Goal: Task Accomplishment & Management: Complete application form

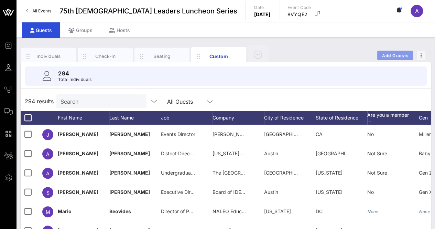
click at [389, 56] on span "Add Guests" at bounding box center [395, 55] width 27 height 5
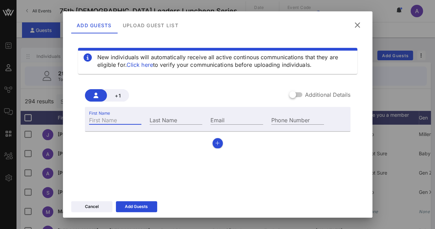
click at [96, 121] on input "First Name" at bounding box center [115, 119] width 53 height 9
type input "[DEMOGRAPHIC_DATA]"
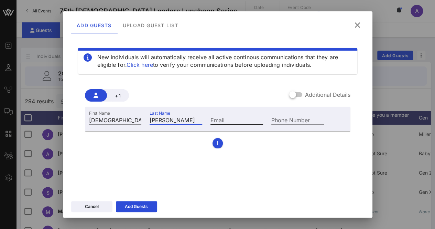
type input "[PERSON_NAME]"
click at [219, 116] on input "Email" at bounding box center [237, 119] width 53 height 9
type input "[EMAIL_ADDRESS][DOMAIN_NAME]"
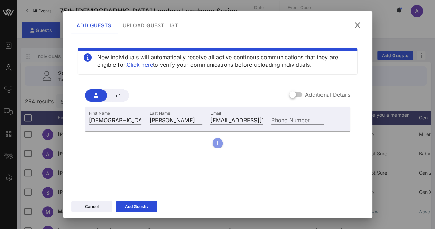
click at [215, 142] on icon "button" at bounding box center [217, 143] width 4 height 5
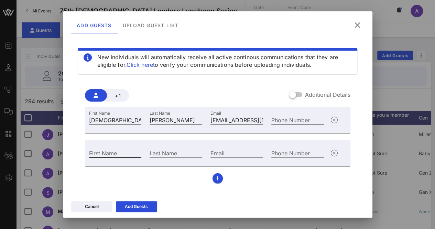
click at [114, 151] on input "First Name" at bounding box center [115, 152] width 53 height 9
type input "[PERSON_NAME]"
click at [218, 152] on input "Email" at bounding box center [237, 152] width 53 height 9
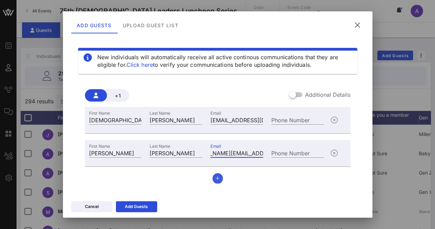
type input "[PERSON_NAME][EMAIL_ADDRESS][DOMAIN_NAME]"
click at [216, 180] on icon "button" at bounding box center [217, 178] width 4 height 5
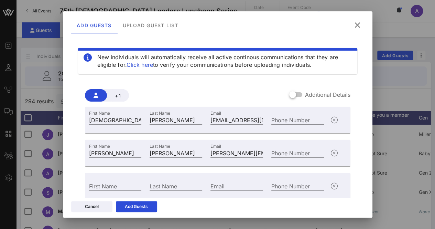
scroll to position [24, 0]
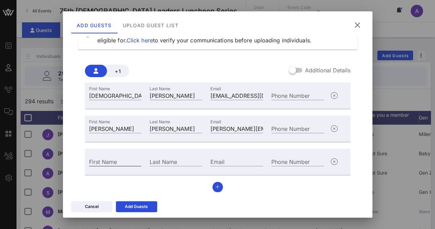
click at [104, 162] on input "First Name" at bounding box center [115, 161] width 53 height 9
type input "[PERSON_NAME]"
click at [236, 158] on input "Email" at bounding box center [237, 161] width 53 height 9
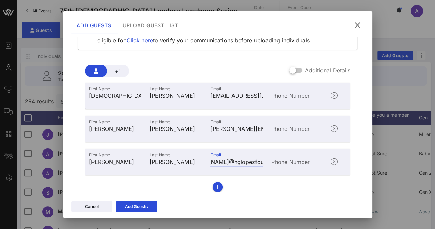
scroll to position [0, 35]
type input "[PERSON_NAME][EMAIL_ADDRESS][DOMAIN_NAME]"
click at [213, 190] on button "button" at bounding box center [218, 187] width 10 height 10
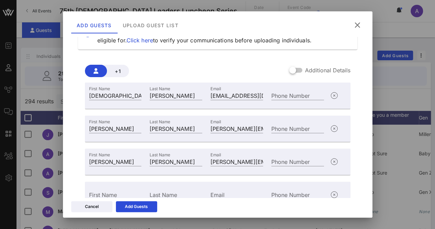
scroll to position [57, 0]
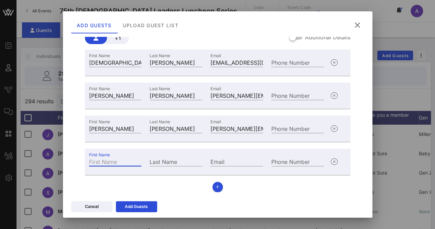
click at [124, 163] on input "First Name" at bounding box center [115, 161] width 53 height 9
type input "[PERSON_NAME]"
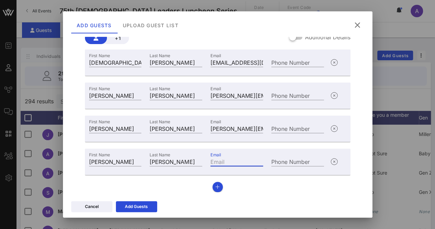
click at [213, 161] on input "Email" at bounding box center [237, 161] width 53 height 9
type input "[PERSON_NAME][EMAIL_ADDRESS][DOMAIN_NAME]"
click at [219, 185] on button "button" at bounding box center [218, 187] width 10 height 10
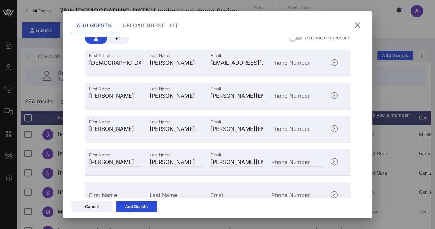
click at [98, 184] on div "First Name" at bounding box center [115, 193] width 61 height 19
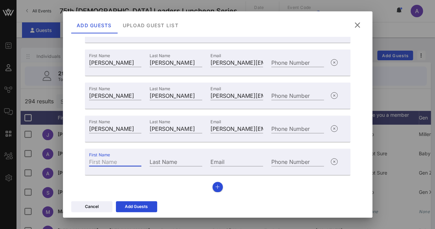
click at [100, 164] on input "First Name" at bounding box center [115, 161] width 53 height 9
type input "[PERSON_NAME]"
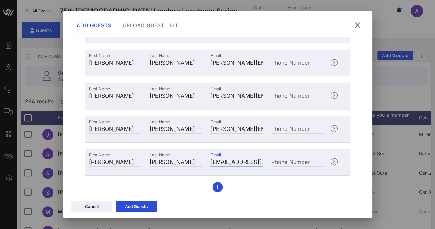
type input "[EMAIL_ADDRESS][DOMAIN_NAME]"
click at [245, 199] on div "Cancel Add Guests" at bounding box center [218, 207] width 310 height 20
click at [144, 206] on div "Add Guests" at bounding box center [136, 206] width 23 height 7
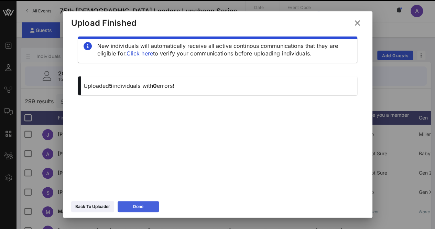
scroll to position [7, 0]
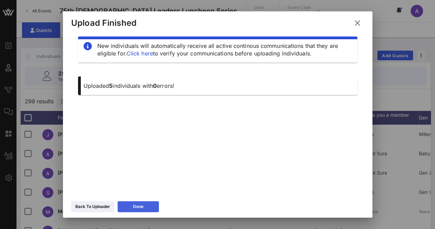
click at [146, 203] on button "Done" at bounding box center [138, 206] width 41 height 11
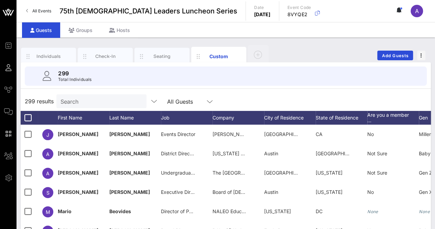
click at [103, 103] on input "Search" at bounding box center [101, 101] width 80 height 9
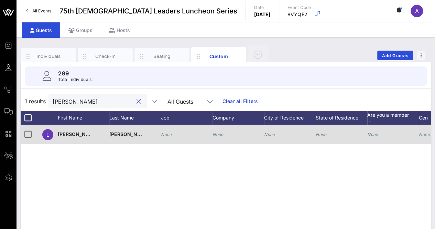
type input "[PERSON_NAME]"
click at [216, 135] on icon "None" at bounding box center [218, 134] width 11 height 5
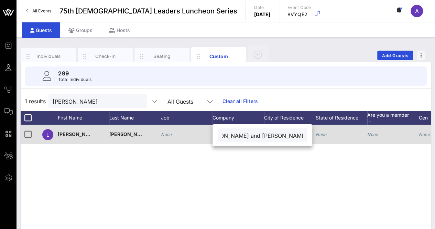
scroll to position [0, 33]
type input "The [PERSON_NAME] and [PERSON_NAME] Foundation"
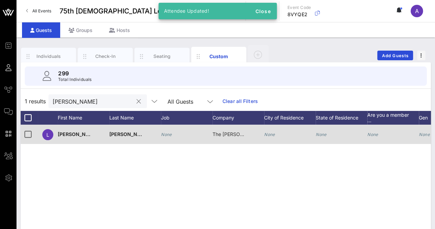
click at [137, 99] on button "clear icon" at bounding box center [139, 101] width 4 height 7
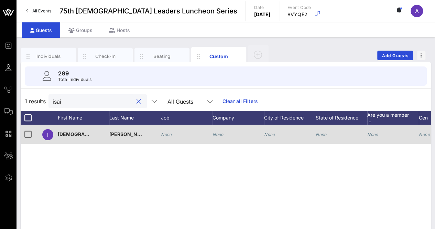
type input "isai"
click at [165, 136] on icon "None" at bounding box center [166, 134] width 11 height 5
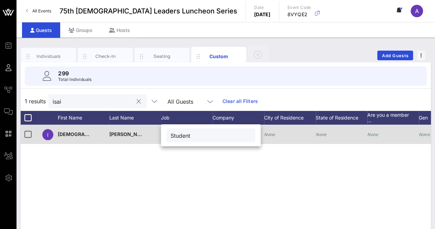
type input "Student"
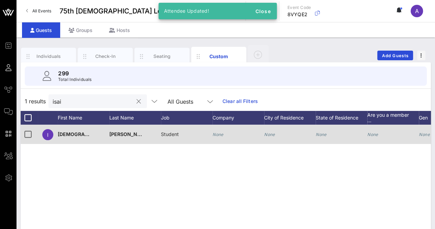
click at [217, 133] on icon "None" at bounding box center [218, 134] width 11 height 5
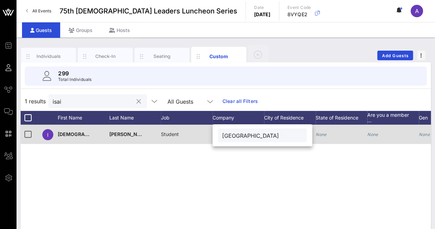
type input "[GEOGRAPHIC_DATA]"
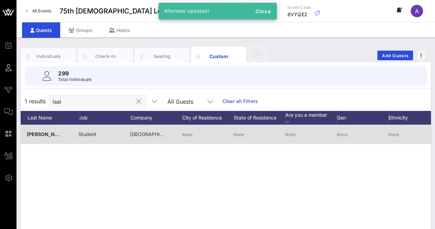
scroll to position [0, 83]
click at [342, 133] on icon "None" at bounding box center [341, 134] width 11 height 5
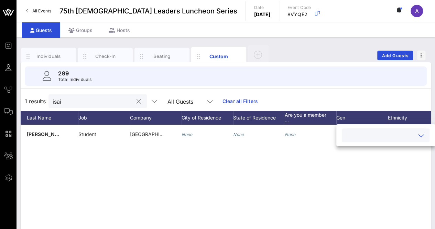
click at [420, 135] on icon at bounding box center [421, 135] width 6 height 8
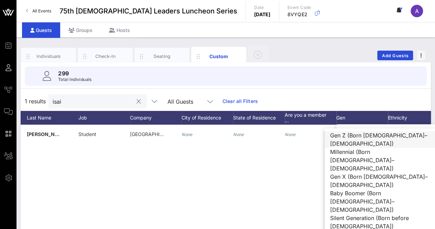
click at [370, 140] on div "Gen Z (Born [DEMOGRAPHIC_DATA]–[DEMOGRAPHIC_DATA])" at bounding box center [380, 139] width 110 height 17
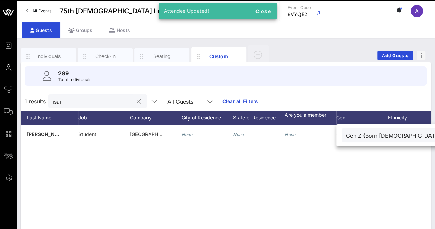
click at [258, 197] on div "I [PERSON_NAME] Student [GEOGRAPHIC_DATA] None None None Gen Z (Born [DEMOGRAPH…" at bounding box center [226, 228] width 410 height 206
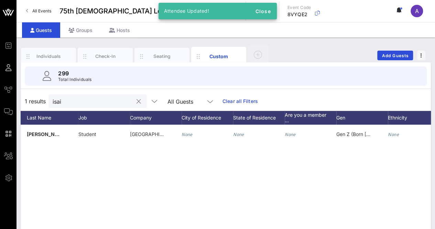
scroll to position [0, 0]
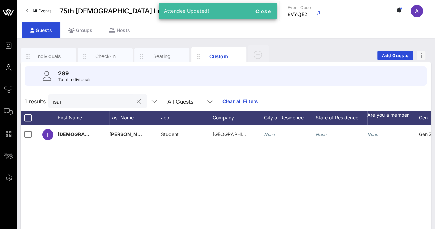
click at [137, 100] on button "clear icon" at bounding box center [139, 101] width 4 height 7
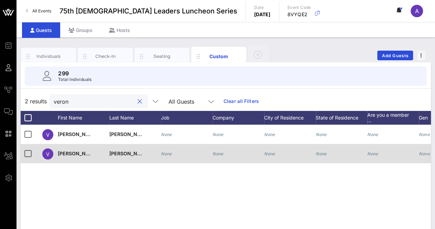
type input "veron"
click at [217, 152] on icon "None" at bounding box center [218, 153] width 11 height 5
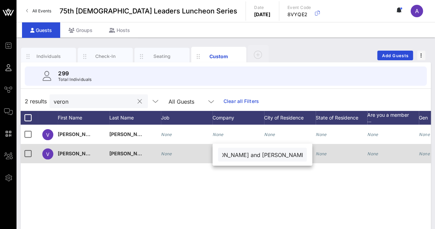
scroll to position [0, 33]
type input "The [PERSON_NAME] and [PERSON_NAME] Foundation"
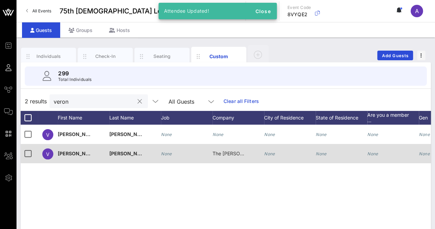
click at [138, 100] on button "clear icon" at bounding box center [140, 101] width 4 height 7
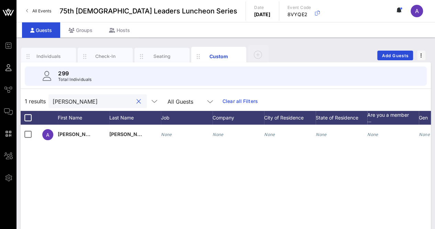
type input "[PERSON_NAME]"
click at [218, 133] on icon "None" at bounding box center [218, 134] width 11 height 5
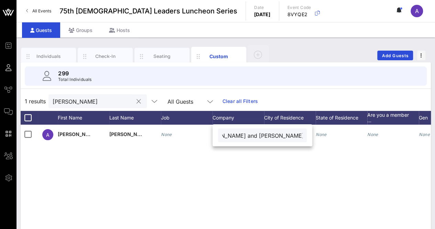
type input "The [PERSON_NAME] and [PERSON_NAME] Foundation"
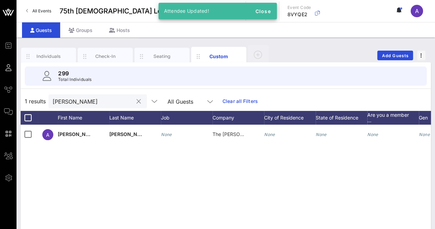
click at [137, 100] on button "clear icon" at bounding box center [139, 101] width 4 height 7
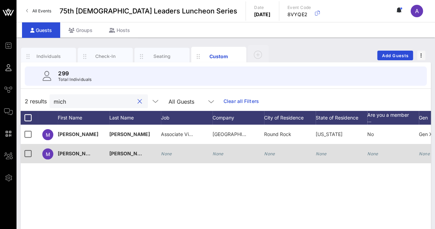
type input "mich"
click at [170, 154] on icon "None" at bounding box center [166, 153] width 11 height 5
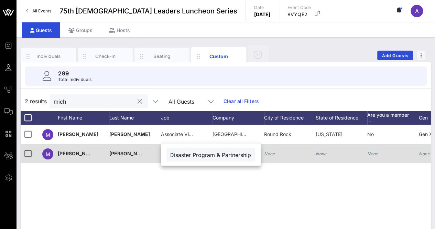
scroll to position [0, 12]
type input "Disaster Program & Partnerships"
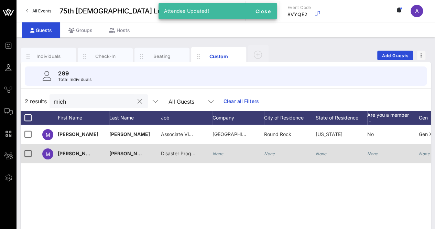
click at [219, 153] on icon "None" at bounding box center [218, 153] width 11 height 5
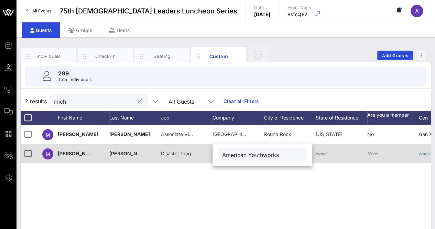
type input "American Youthworks"
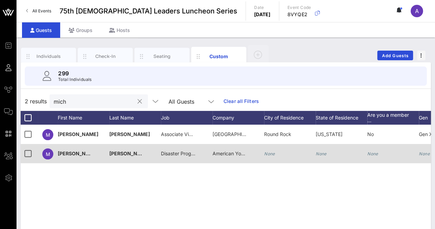
click at [136, 101] on div at bounding box center [140, 101] width 8 height 8
click at [138, 100] on button "clear icon" at bounding box center [140, 101] width 4 height 7
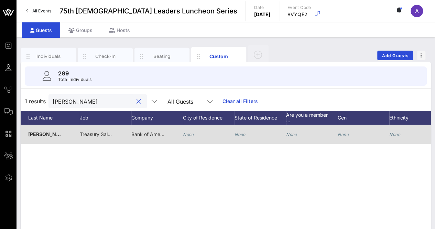
scroll to position [0, 160]
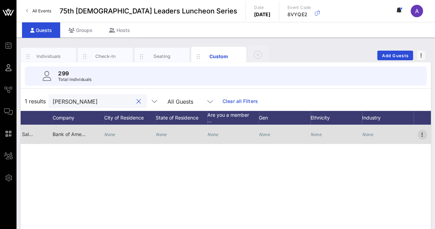
type input "[PERSON_NAME]"
click at [421, 132] on icon "button" at bounding box center [422, 134] width 8 height 8
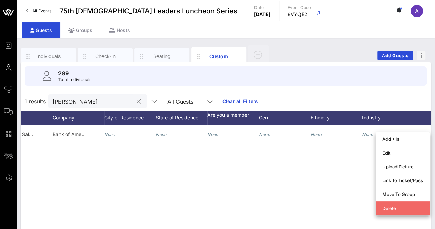
click at [405, 207] on div "Delete" at bounding box center [403, 208] width 41 height 6
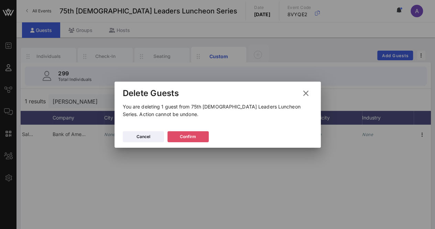
click at [183, 135] on div "Confirm" at bounding box center [188, 136] width 16 height 7
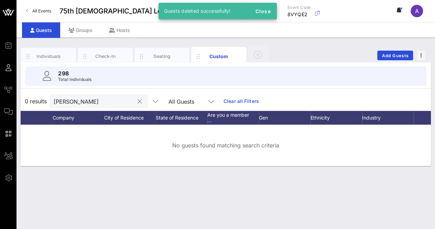
click at [138, 100] on button "clear icon" at bounding box center [140, 101] width 4 height 7
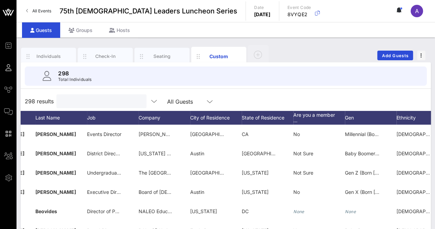
scroll to position [0, 0]
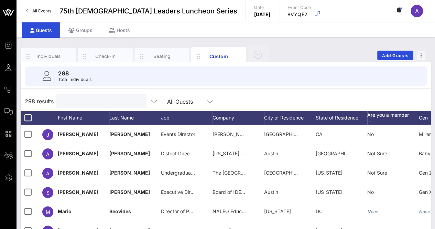
click at [70, 103] on input "text" at bounding box center [101, 101] width 80 height 9
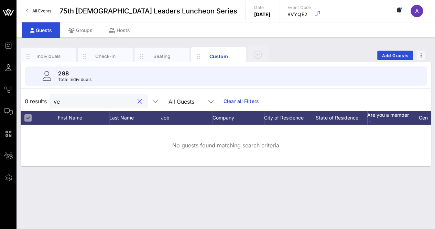
type input "v"
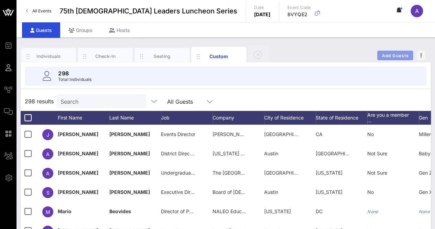
click at [390, 56] on span "Add Guests" at bounding box center [395, 55] width 27 height 5
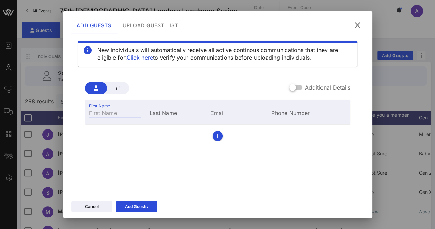
click at [120, 109] on input "First Name" at bounding box center [115, 112] width 53 height 9
type input "Rep. Trey"
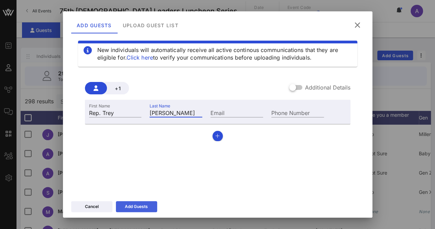
type input "[PERSON_NAME]"
click at [149, 207] on button "Add Guests" at bounding box center [136, 206] width 41 height 11
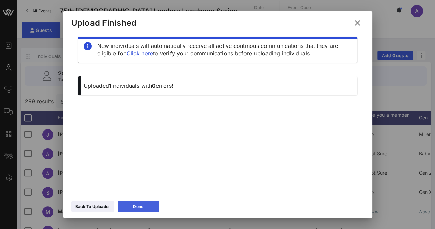
click at [145, 211] on button "Done" at bounding box center [138, 206] width 41 height 11
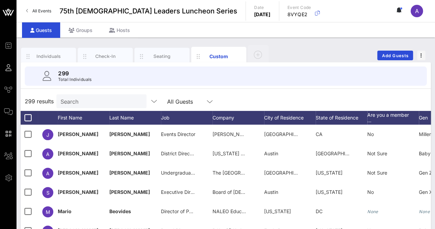
click at [87, 95] on div "Search" at bounding box center [101, 101] width 80 height 14
type input "r"
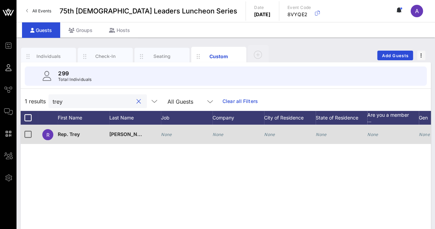
type input "trey"
click at [217, 134] on icon "None" at bounding box center [218, 134] width 11 height 5
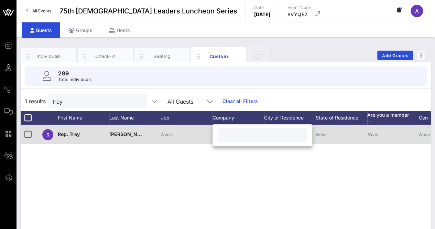
click at [171, 132] on icon "None" at bounding box center [166, 134] width 11 height 5
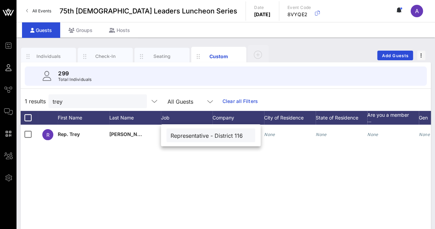
type input "Representative - District 116"
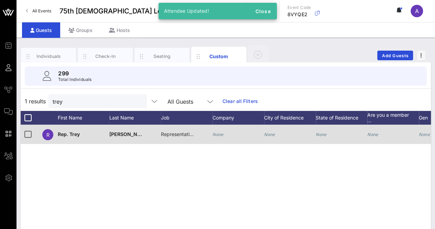
click at [221, 131] on div "None" at bounding box center [218, 134] width 11 height 19
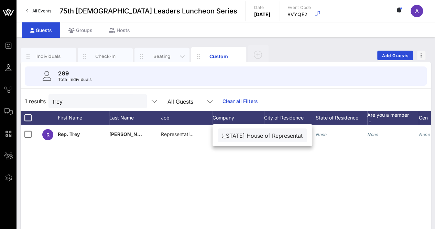
scroll to position [0, 11]
type input "[US_STATE] House of Representatives"
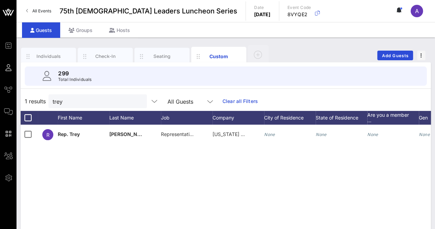
click at [137, 101] on button "clear icon" at bounding box center [139, 101] width 4 height 7
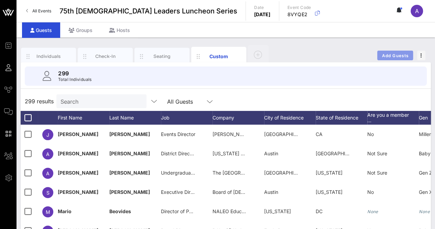
click at [399, 51] on button "Add Guests" at bounding box center [395, 56] width 36 height 10
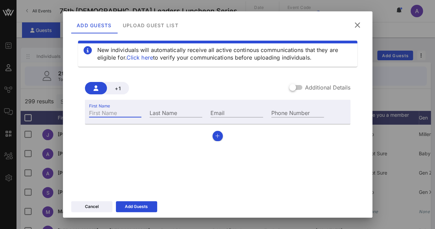
click at [99, 112] on input "First Name" at bounding box center [115, 112] width 53 height 9
type input "v"
type input "[PERSON_NAME]"
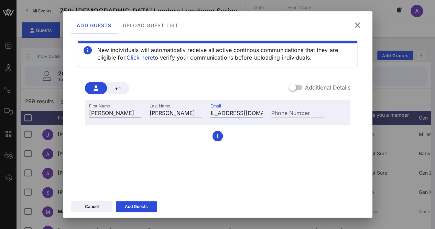
scroll to position [0, 19]
type input "[EMAIL_ADDRESS][DOMAIN_NAME]"
click at [216, 131] on button "button" at bounding box center [218, 136] width 10 height 10
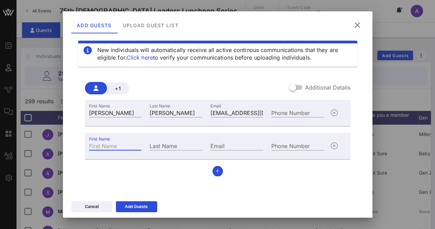
click at [110, 142] on input "First Name" at bounding box center [115, 145] width 53 height 9
type input "[PERSON_NAME]"
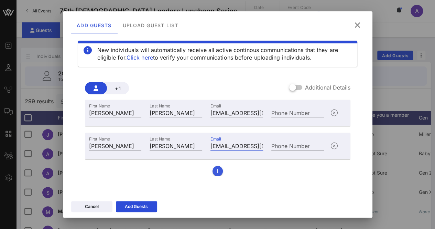
type input "[EMAIL_ADDRESS][DOMAIN_NAME]"
click at [213, 170] on button "button" at bounding box center [218, 171] width 10 height 10
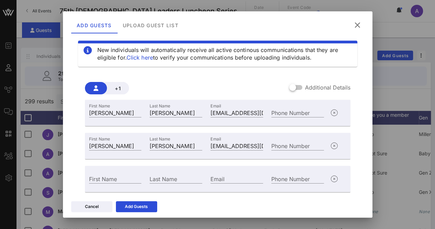
click at [119, 173] on div "First Name" at bounding box center [115, 178] width 61 height 19
click at [112, 176] on input "First Name" at bounding box center [115, 178] width 53 height 9
type input "[PERSON_NAME]"
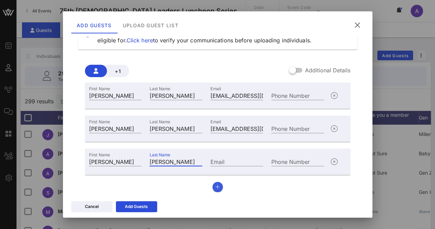
type input "[PERSON_NAME]"
click at [215, 186] on icon "button" at bounding box center [217, 186] width 4 height 5
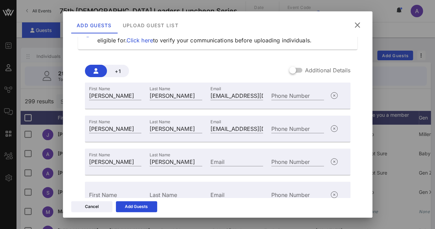
scroll to position [57, 0]
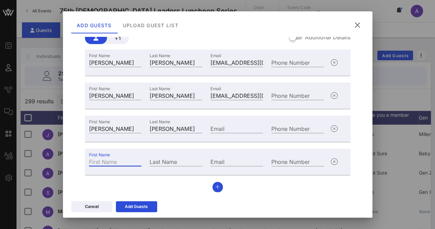
click at [118, 157] on input "First Name" at bounding box center [115, 161] width 53 height 9
type input "Revlynn"
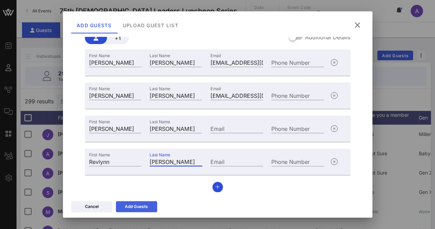
type input "[PERSON_NAME]"
click at [135, 205] on icon at bounding box center [136, 206] width 5 height 4
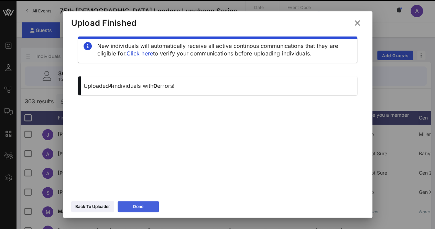
scroll to position [7, 0]
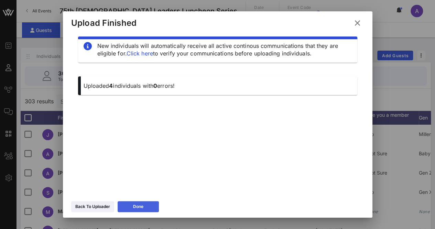
click at [145, 204] on button "Done" at bounding box center [138, 206] width 41 height 11
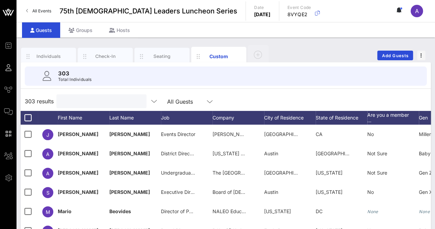
click at [88, 100] on input "text" at bounding box center [101, 101] width 80 height 9
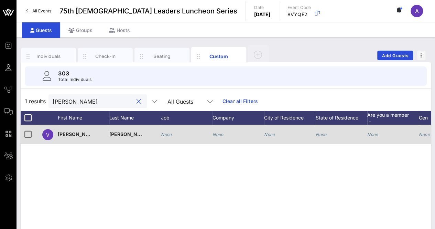
type input "[PERSON_NAME]"
click at [172, 133] on icon "None" at bounding box center [166, 134] width 11 height 5
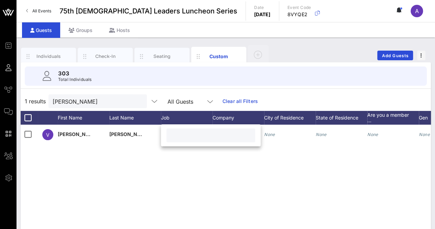
drag, startPoint x: 230, startPoint y: 179, endPoint x: 228, endPoint y: 161, distance: 18.6
click at [228, 161] on div "V [PERSON_NAME] None None None None None None None None" at bounding box center [226, 228] width 410 height 206
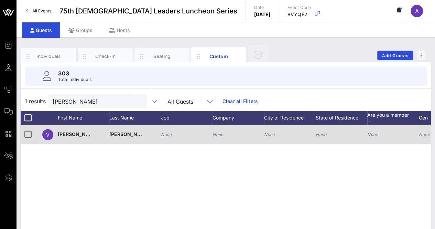
click at [213, 135] on icon "None" at bounding box center [218, 134] width 11 height 5
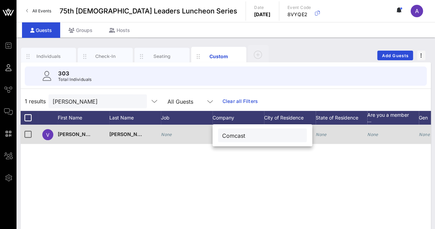
type input "Comcast"
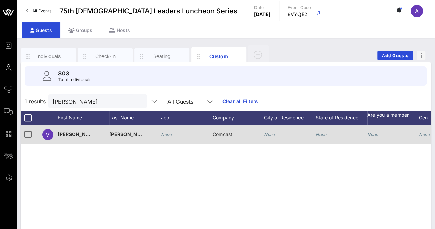
click at [137, 102] on button "clear icon" at bounding box center [139, 101] width 4 height 7
type input "paig"
click at [222, 133] on icon "None" at bounding box center [218, 134] width 11 height 5
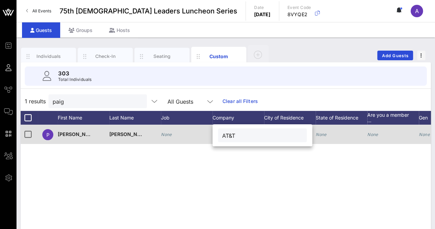
type input "AT&T"
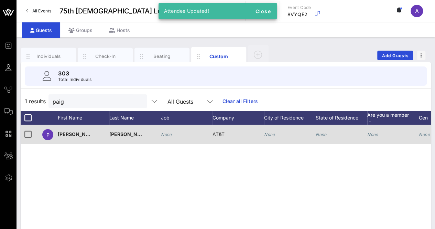
click at [137, 100] on button "clear icon" at bounding box center [139, 101] width 4 height 7
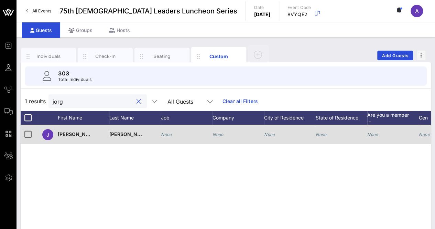
type input "jorg"
click at [225, 132] on div "None" at bounding box center [239, 138] width 52 height 27
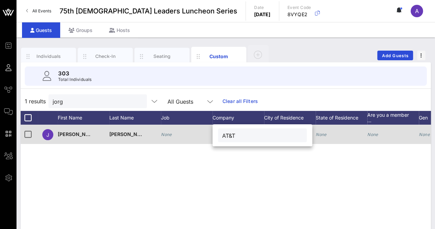
type input "AT&T"
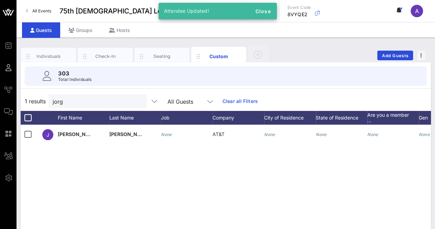
click at [137, 100] on button "clear icon" at bounding box center [139, 101] width 4 height 7
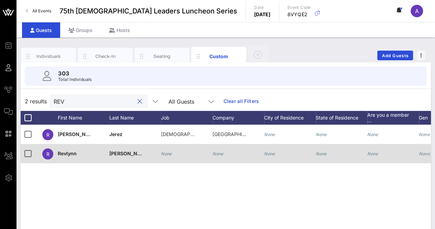
type input "REV"
click at [211, 150] on div "None" at bounding box center [187, 157] width 52 height 27
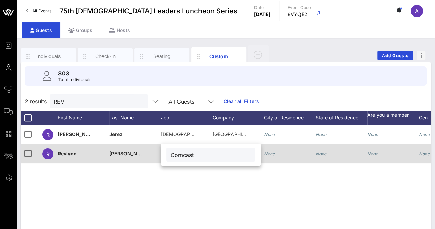
type input "Comcast"
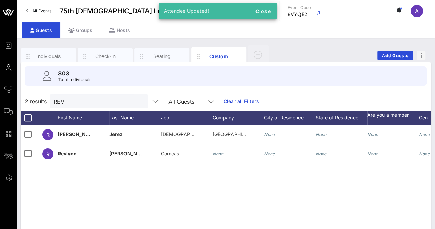
click at [189, 195] on div "R [PERSON_NAME] Pastor Santa [PERSON_NAME] None None None None None None R [PER…" at bounding box center [226, 228] width 410 height 206
